Goal: Task Accomplishment & Management: Manage account settings

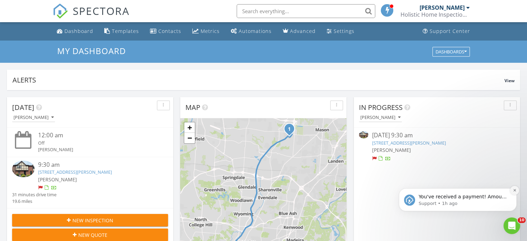
click at [515, 190] on icon "Dismiss notification" at bounding box center [514, 190] width 2 height 2
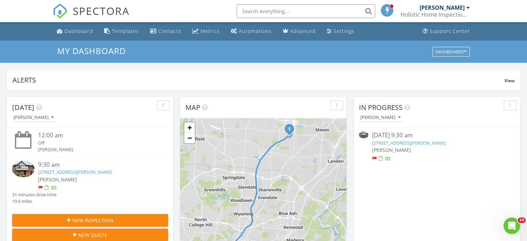
click at [448, 146] on div "[PERSON_NAME]" at bounding box center [437, 149] width 130 height 7
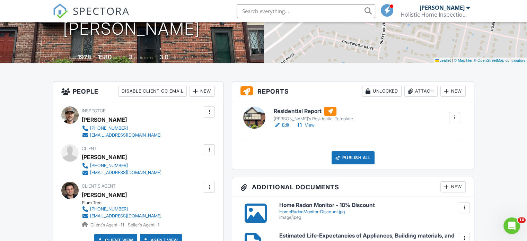
click at [286, 124] on link "Edit" at bounding box center [282, 125] width 16 height 7
